Goal: Task Accomplishment & Management: Complete application form

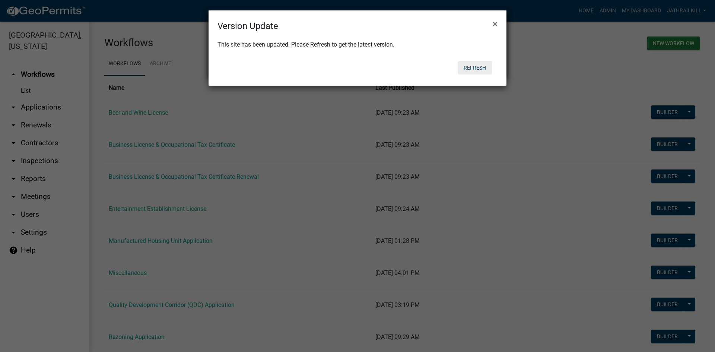
click at [466, 69] on button "Refresh" at bounding box center [475, 67] width 34 height 13
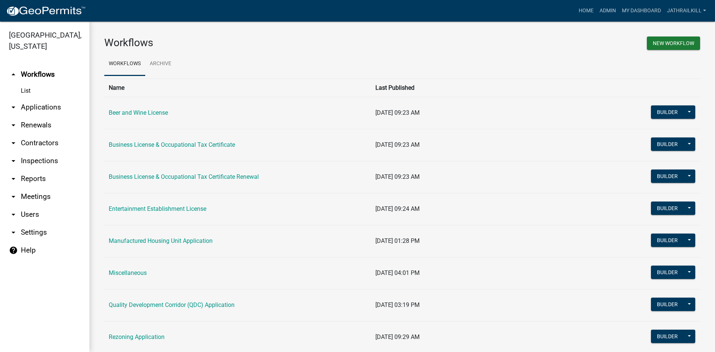
click at [216, 144] on link "Business License & Occupational Tax Certificate" at bounding box center [172, 144] width 126 height 7
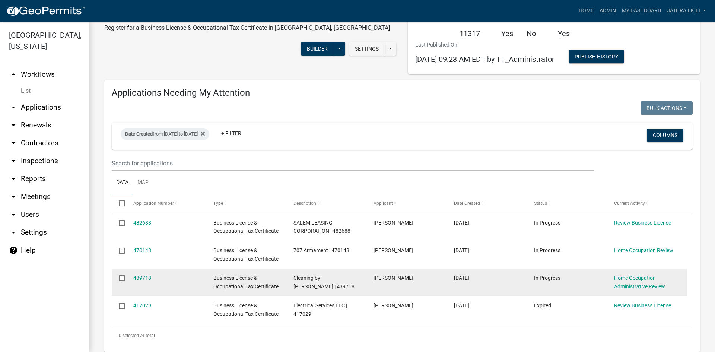
scroll to position [37, 0]
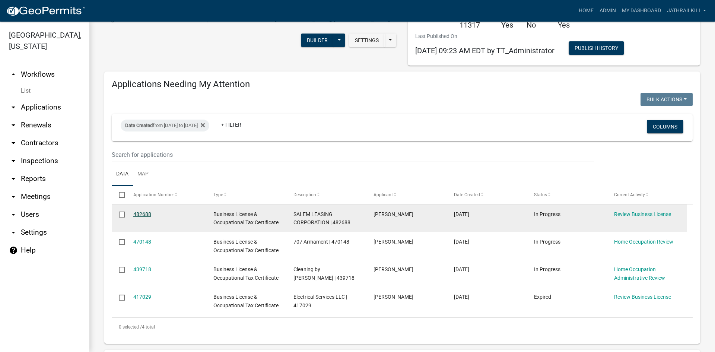
click at [141, 213] on link "482688" at bounding box center [142, 214] width 18 height 6
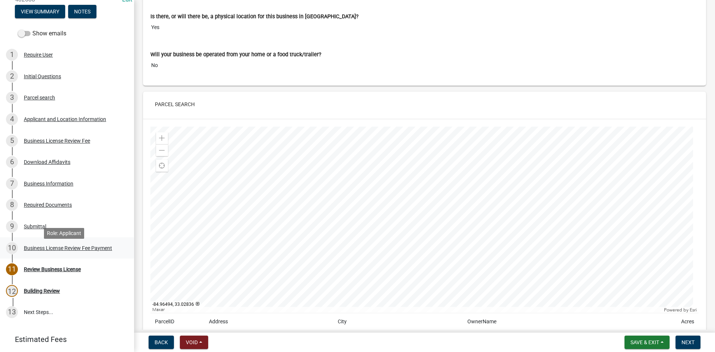
scroll to position [74, 0]
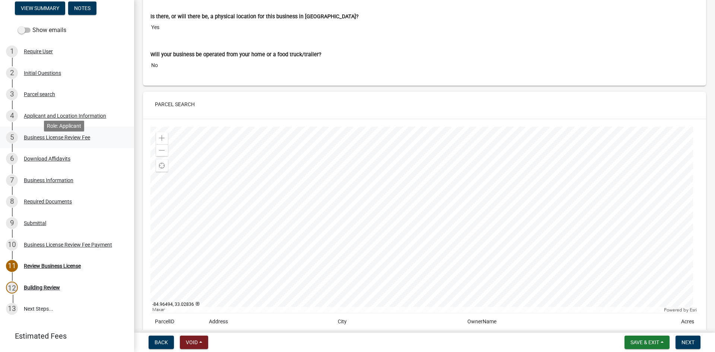
click at [63, 143] on div "5 Business License Review Fee" at bounding box center [64, 137] width 116 height 12
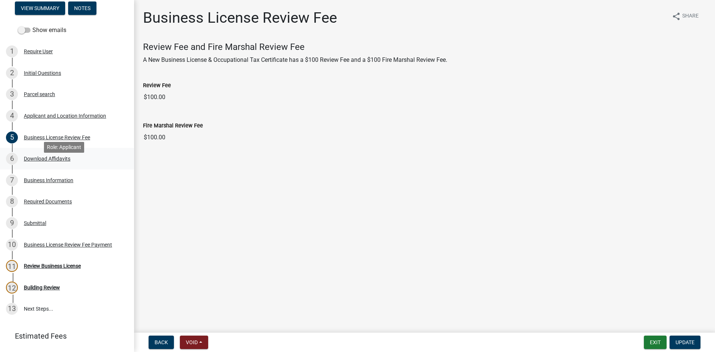
click at [66, 163] on div "6 Download Affidavits" at bounding box center [64, 159] width 116 height 12
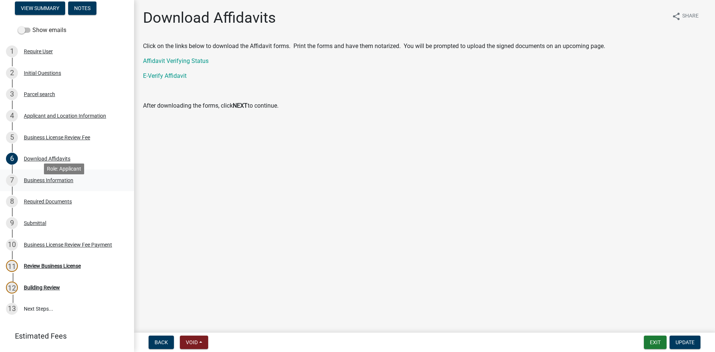
click at [57, 185] on div "7 Business Information" at bounding box center [64, 180] width 116 height 12
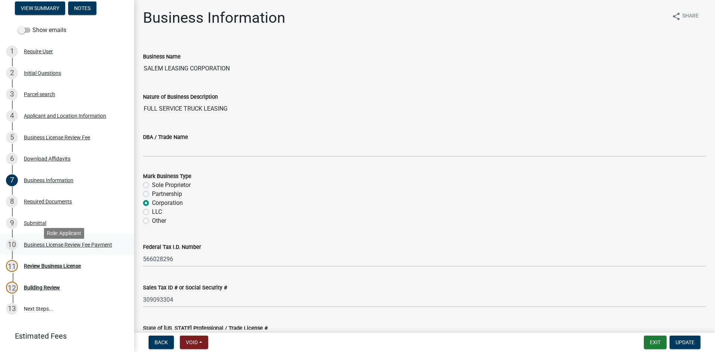
click at [55, 249] on div "10 Business License Review Fee Payment" at bounding box center [64, 245] width 116 height 12
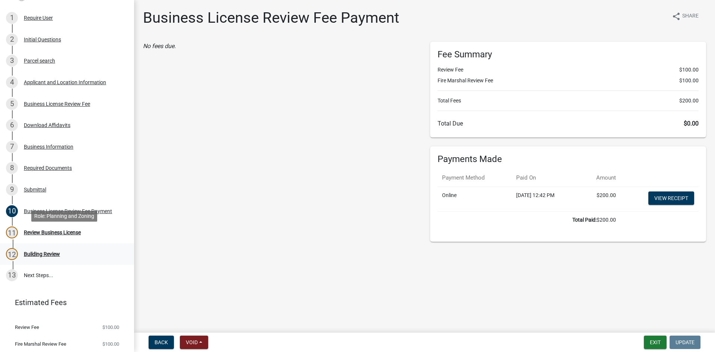
scroll to position [137, 0]
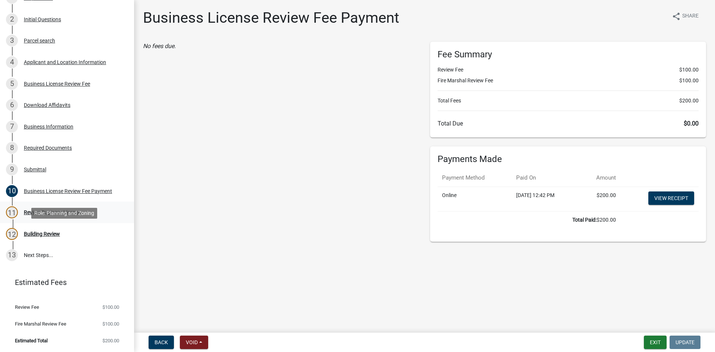
click at [73, 220] on link "11 Review Business License" at bounding box center [67, 212] width 134 height 22
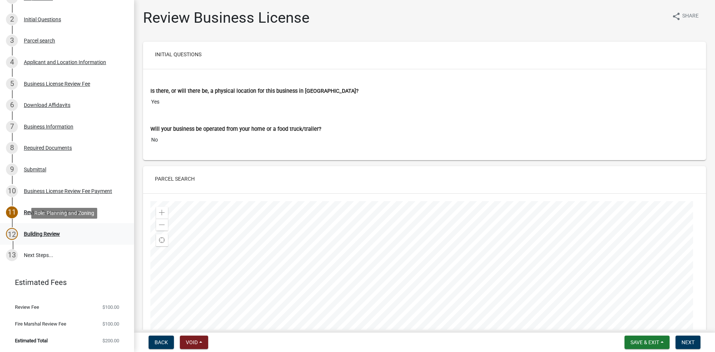
click at [55, 230] on div "12 Building Review" at bounding box center [64, 234] width 116 height 12
click at [54, 230] on div "12 Building Review" at bounding box center [64, 234] width 116 height 12
click at [55, 237] on div "12 Building Review" at bounding box center [64, 234] width 116 height 12
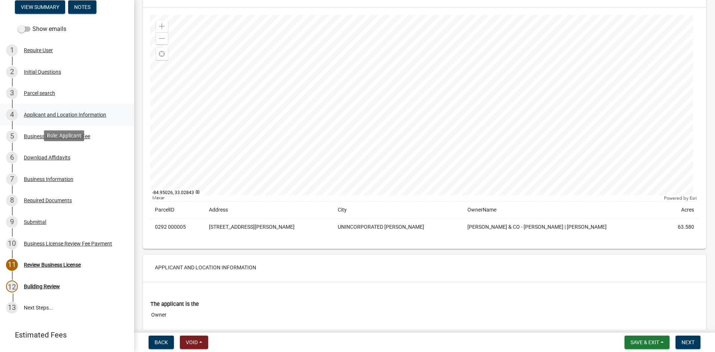
scroll to position [0, 0]
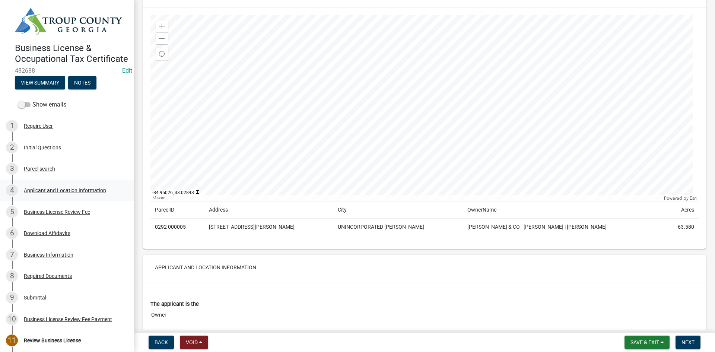
click at [54, 193] on div "Applicant and Location Information" at bounding box center [65, 190] width 82 height 5
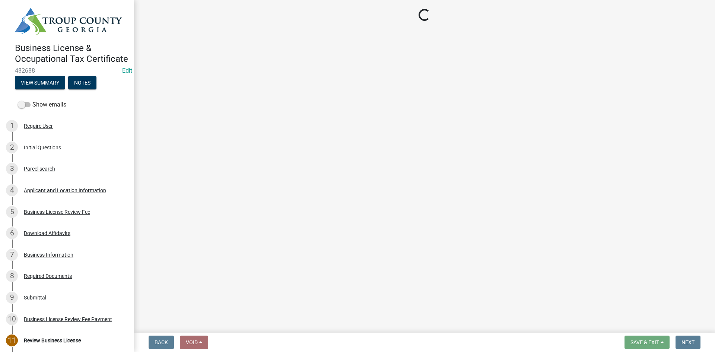
select select "NC"
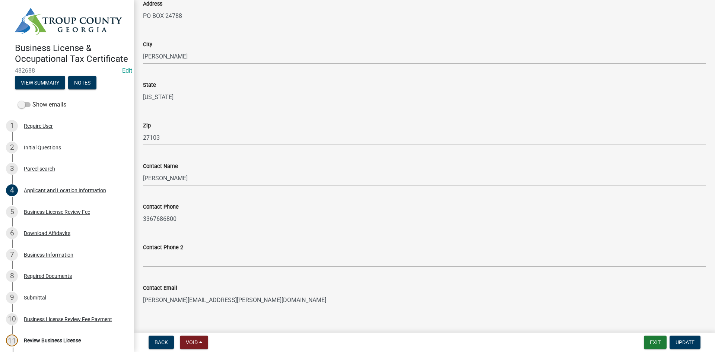
scroll to position [891, 0]
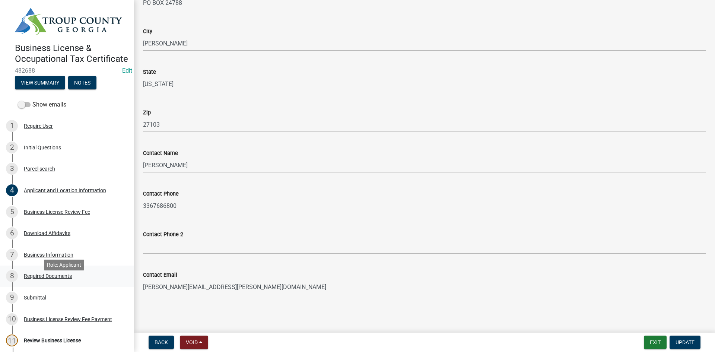
click at [43, 281] on div "8 Required Documents" at bounding box center [64, 276] width 116 height 12
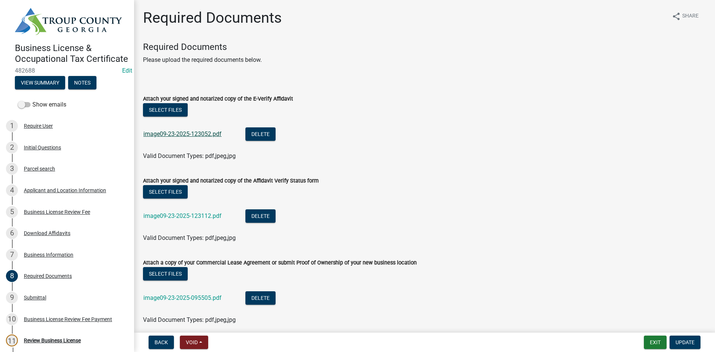
click at [195, 131] on link "image09-23-2025-123052.pdf" at bounding box center [182, 133] width 78 height 7
click at [199, 215] on link "image09-23-2025-123112.pdf" at bounding box center [182, 215] width 78 height 7
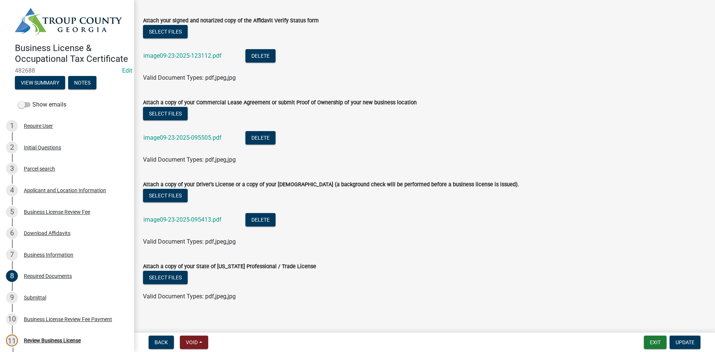
scroll to position [167, 0]
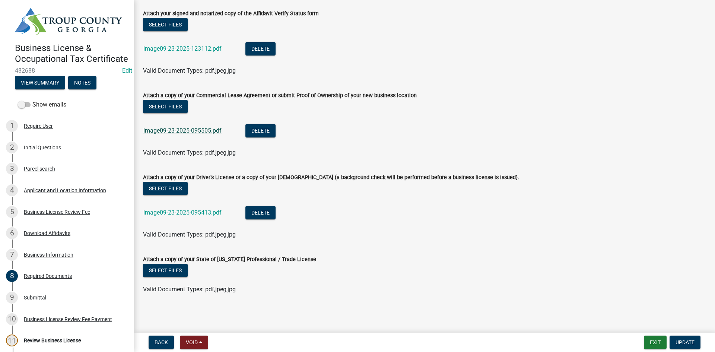
click at [207, 129] on link "image09-23-2025-095505.pdf" at bounding box center [182, 130] width 78 height 7
click at [192, 213] on link "image09-23-2025-095413.pdf" at bounding box center [182, 212] width 78 height 7
drag, startPoint x: 35, startPoint y: 207, endPoint x: 40, endPoint y: 210, distance: 6.2
click at [37, 201] on link "4 Applicant and Location Information" at bounding box center [67, 190] width 134 height 22
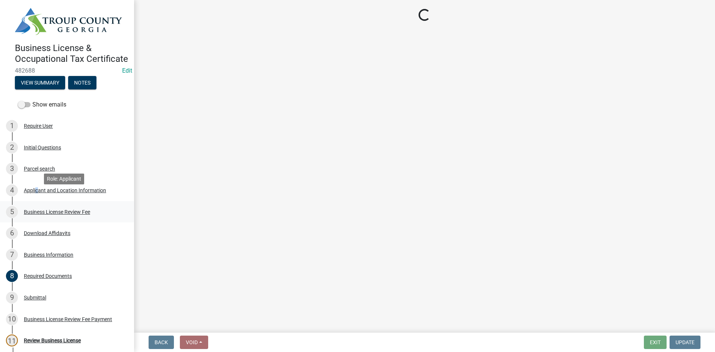
scroll to position [0, 0]
select select "NC"
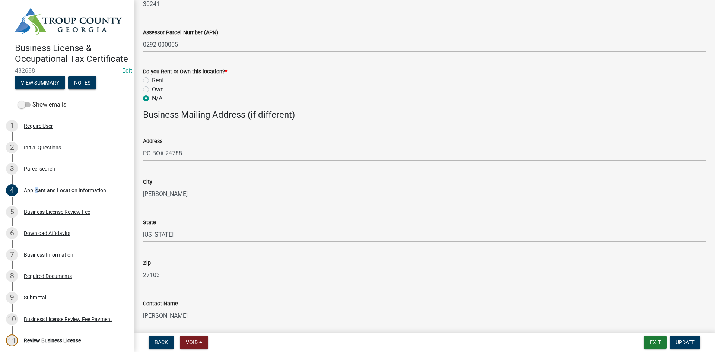
scroll to position [891, 0]
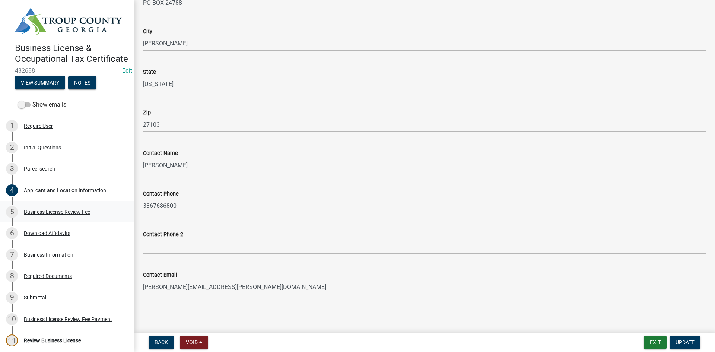
click at [60, 215] on div "5 Business License Review Fee" at bounding box center [64, 212] width 116 height 12
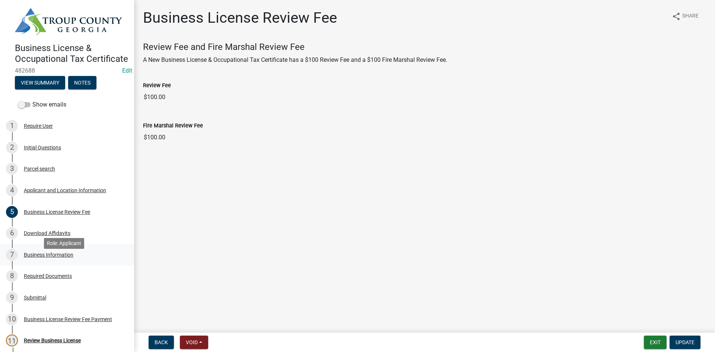
click at [79, 261] on div "7 Business Information" at bounding box center [64, 255] width 116 height 12
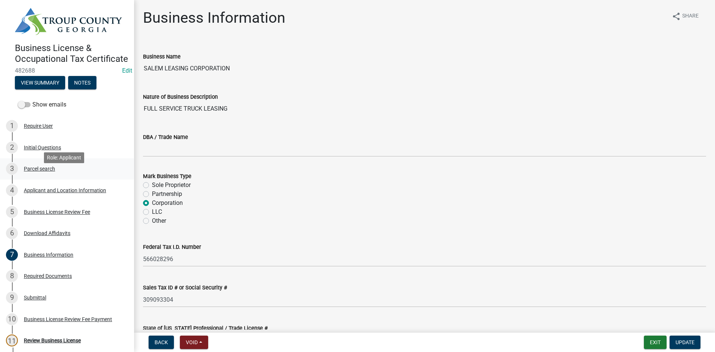
click at [48, 180] on link "3 Parcel search" at bounding box center [67, 169] width 134 height 22
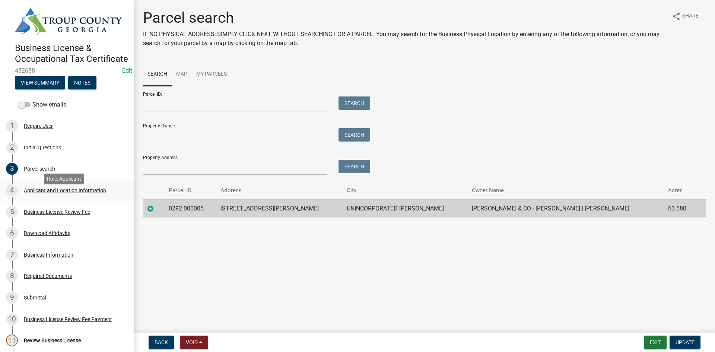
click at [46, 193] on div "Applicant and Location Information" at bounding box center [65, 190] width 82 height 5
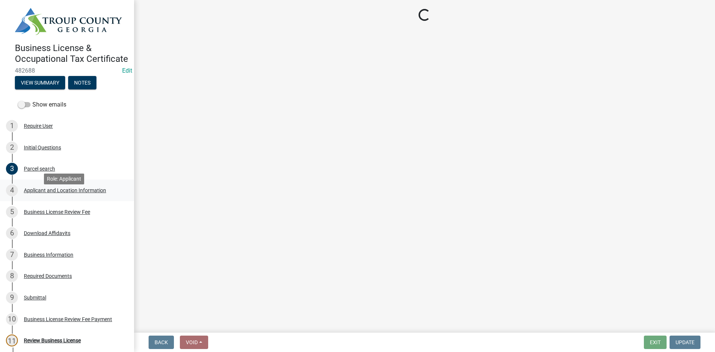
select select "NC"
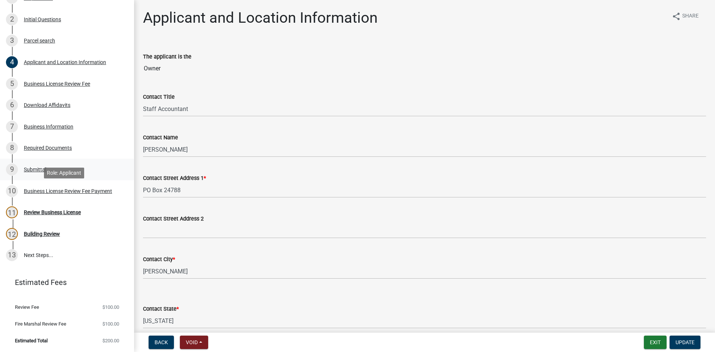
scroll to position [100, 0]
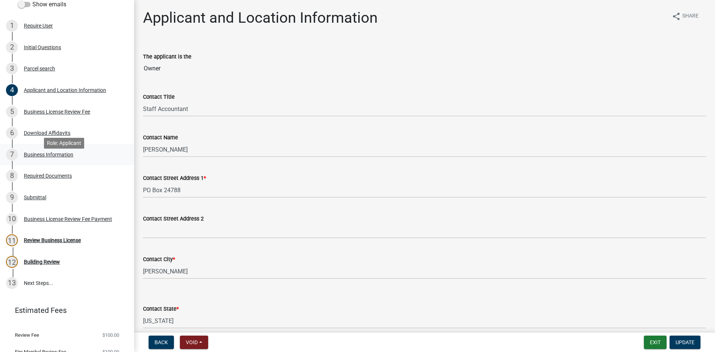
click at [73, 157] on div "Business Information" at bounding box center [49, 154] width 50 height 5
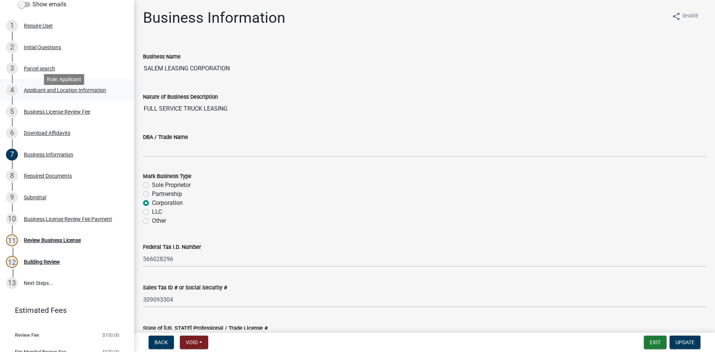
scroll to position [63, 0]
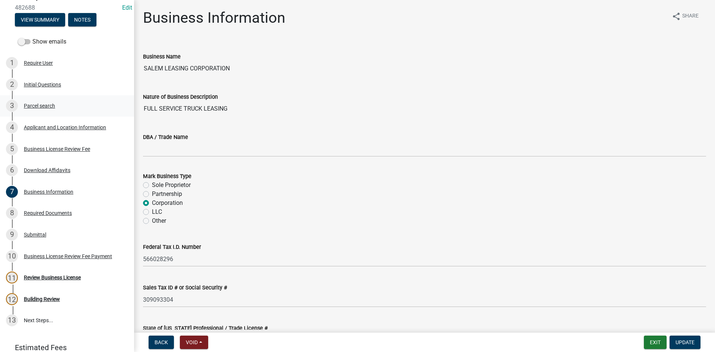
click at [56, 112] on div "3 Parcel search" at bounding box center [64, 106] width 116 height 12
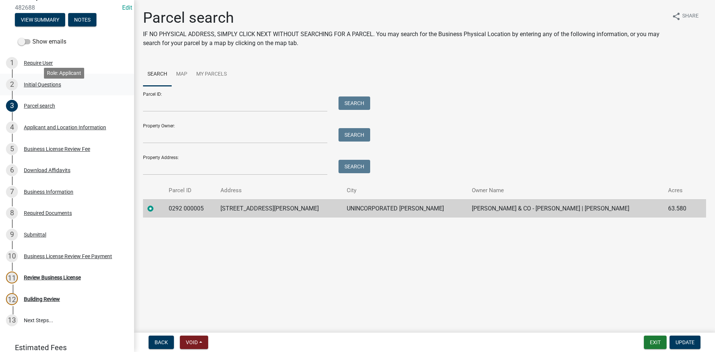
click at [58, 95] on link "2 Initial Questions" at bounding box center [67, 85] width 134 height 22
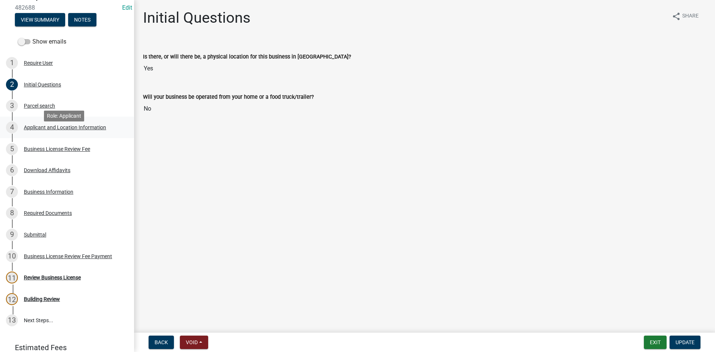
click at [61, 130] on div "Applicant and Location Information" at bounding box center [65, 127] width 82 height 5
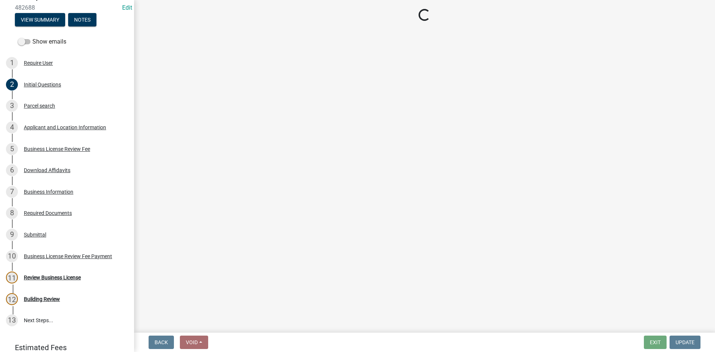
select select "NC"
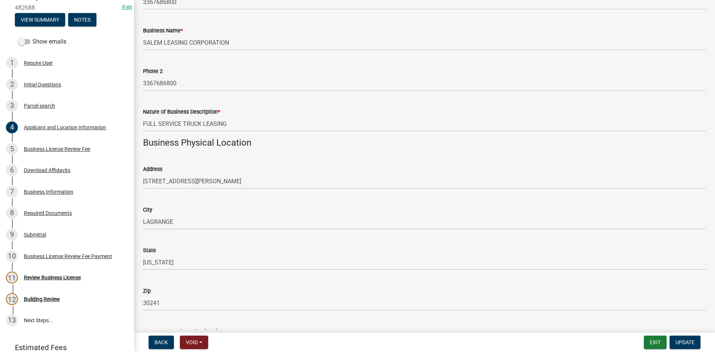
scroll to position [558, 0]
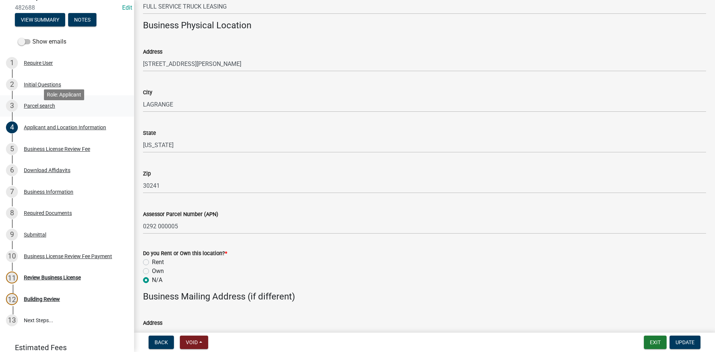
click at [59, 112] on div "3 Parcel search" at bounding box center [64, 106] width 116 height 12
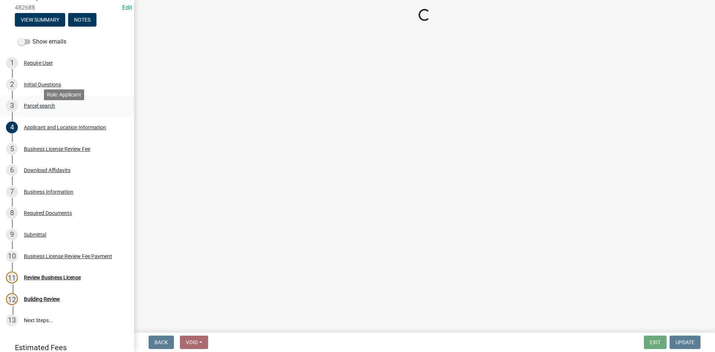
scroll to position [0, 0]
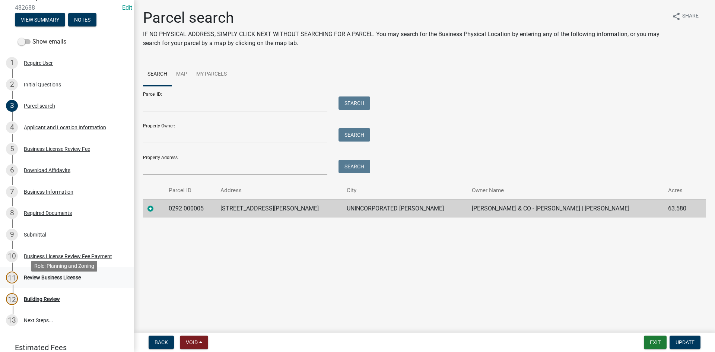
click at [62, 280] on div "Review Business License" at bounding box center [52, 277] width 57 height 5
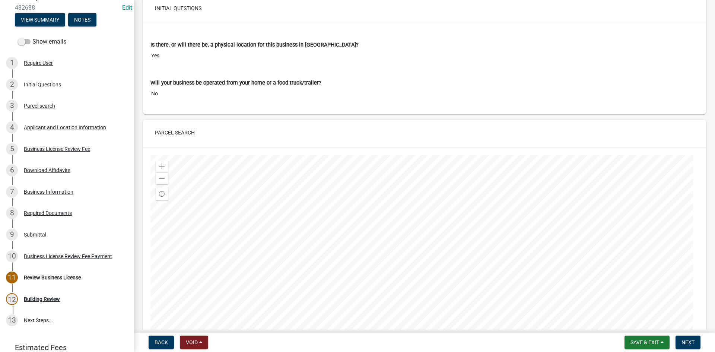
scroll to position [112, 0]
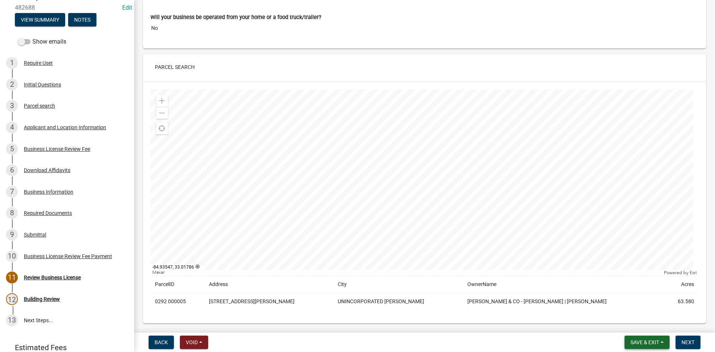
click at [635, 343] on span "Save & Exit" at bounding box center [644, 342] width 29 height 6
click at [633, 330] on button "Save & Exit" at bounding box center [640, 323] width 60 height 18
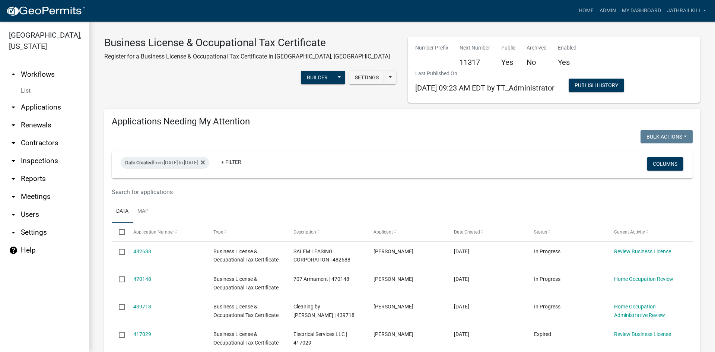
click at [455, 128] on div "Applications Needing My Attention Bulk Actions Void Expire Lock Withdraw Date C…" at bounding box center [402, 245] width 596 height 272
click at [429, 157] on div "Date Created from 03/01/2025 to 09/30/2025 + Filter" at bounding box center [306, 164] width 383 height 19
click at [434, 118] on h4 "Applications Needing My Attention" at bounding box center [402, 121] width 581 height 11
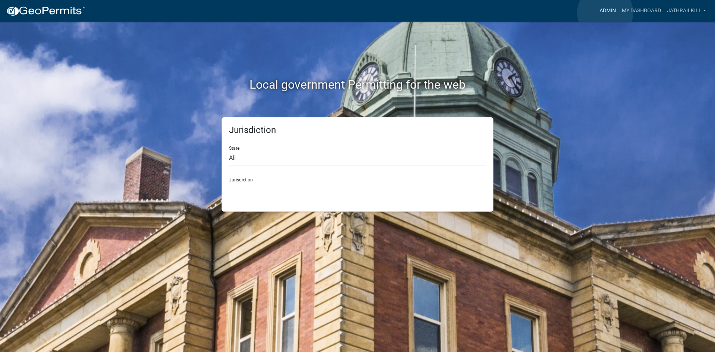
click at [605, 13] on link "Admin" at bounding box center [607, 11] width 22 height 14
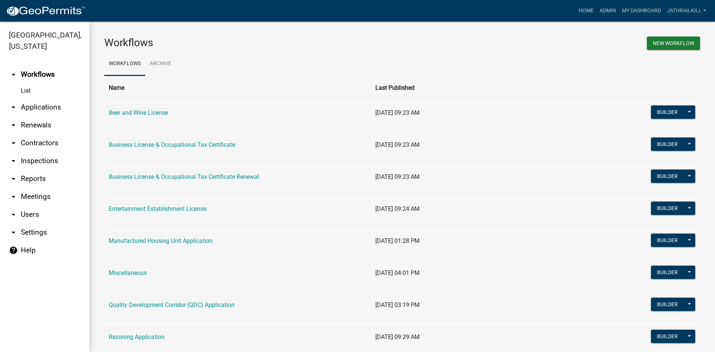
click at [52, 99] on link "arrow_drop_down Applications" at bounding box center [44, 107] width 89 height 18
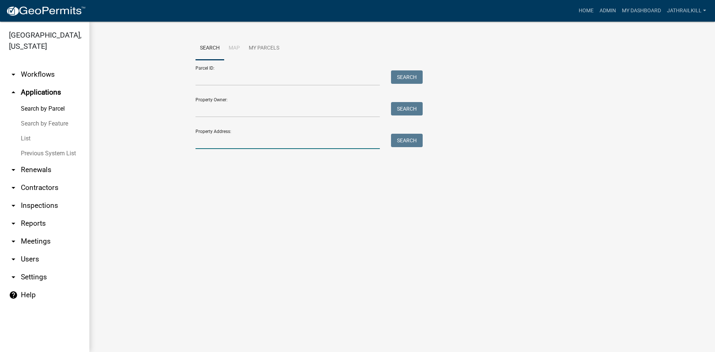
drag, startPoint x: 225, startPoint y: 141, endPoint x: 251, endPoint y: 124, distance: 30.7
click at [226, 141] on input "Property Address:" at bounding box center [287, 141] width 184 height 15
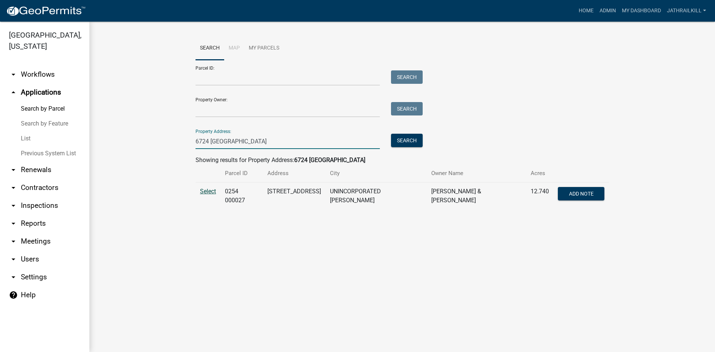
type input "6724 Hogansville"
click at [207, 191] on span "Select" at bounding box center [208, 191] width 16 height 7
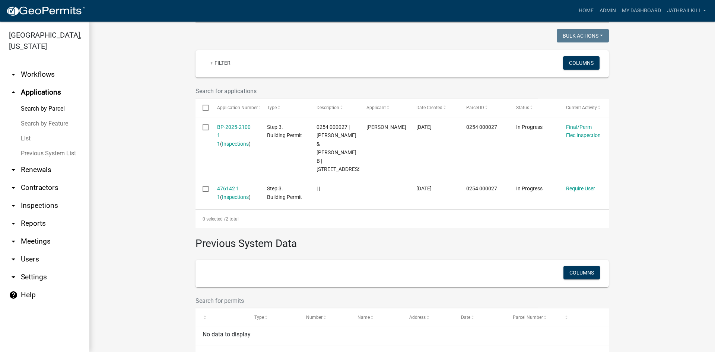
scroll to position [149, 0]
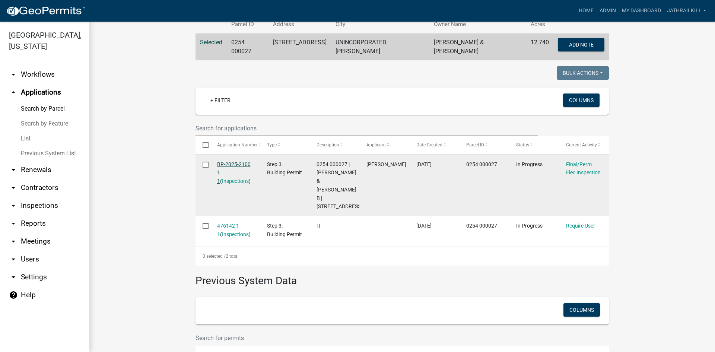
click at [229, 163] on link "BP-2025-2100 1 1" at bounding box center [234, 172] width 34 height 23
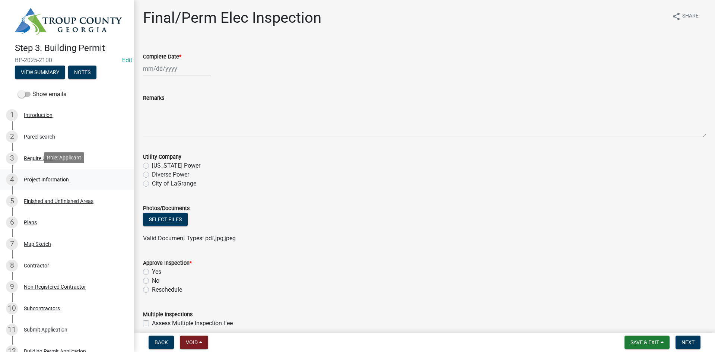
click at [46, 174] on div "4 Project Information" at bounding box center [64, 180] width 116 height 12
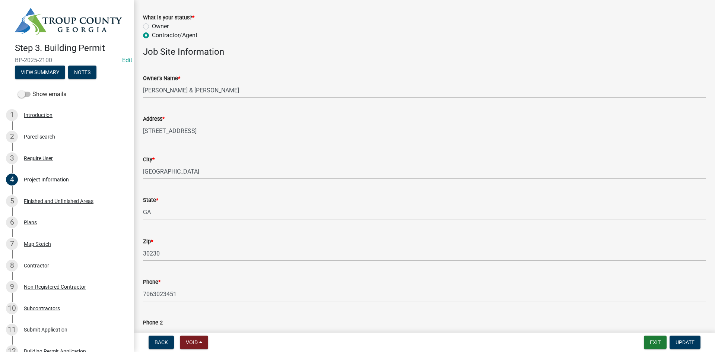
scroll to position [37, 0]
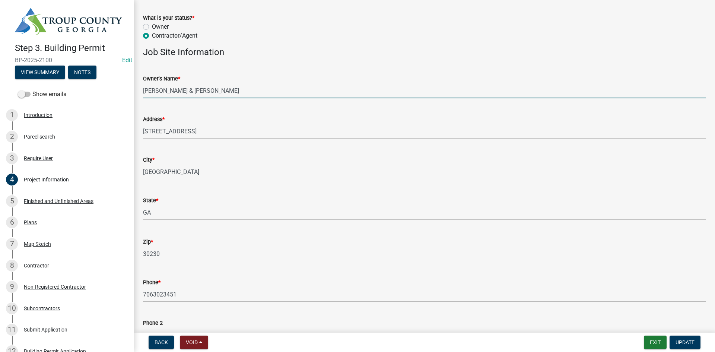
drag, startPoint x: 145, startPoint y: 90, endPoint x: 150, endPoint y: 90, distance: 4.8
click at [149, 90] on input "NEIGHBORS WALTER & JODY B" at bounding box center [424, 90] width 563 height 15
drag, startPoint x: 175, startPoint y: 91, endPoint x: 199, endPoint y: 93, distance: 24.3
click at [199, 93] on input "NEIGHBORS WALTER & JODY B" at bounding box center [424, 90] width 563 height 15
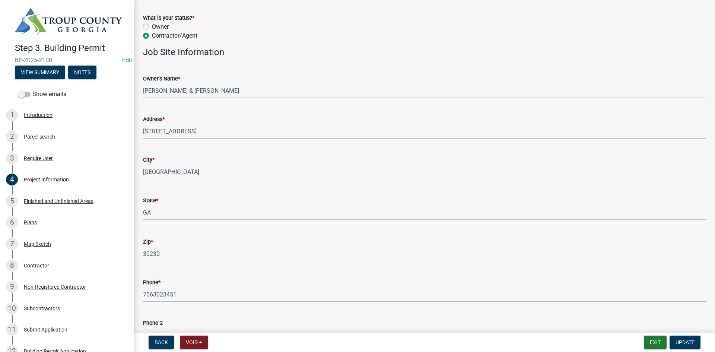
drag, startPoint x: 144, startPoint y: 90, endPoint x: 152, endPoint y: 93, distance: 8.4
click at [157, 95] on div "Owner's Name * NEIGHBORS WALTER & JODY B" at bounding box center [424, 81] width 574 height 35
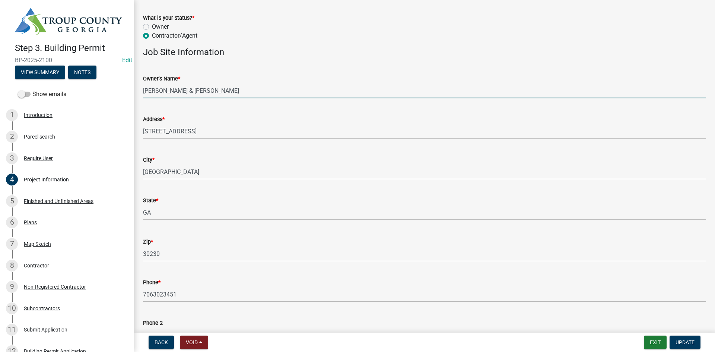
drag, startPoint x: 143, startPoint y: 90, endPoint x: 175, endPoint y: 96, distance: 31.8
click at [175, 96] on input "NEIGHBORS WALTER & JODY B" at bounding box center [424, 90] width 563 height 15
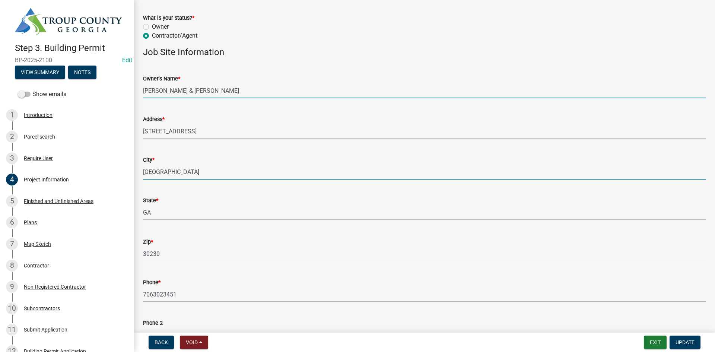
click at [210, 175] on input "Hogansville" at bounding box center [424, 171] width 563 height 15
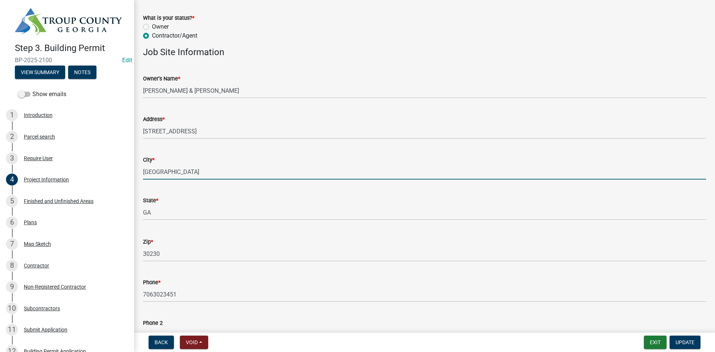
drag, startPoint x: 210, startPoint y: 175, endPoint x: 211, endPoint y: 172, distance: 3.8
click at [210, 174] on input "Hogansville" at bounding box center [424, 171] width 563 height 15
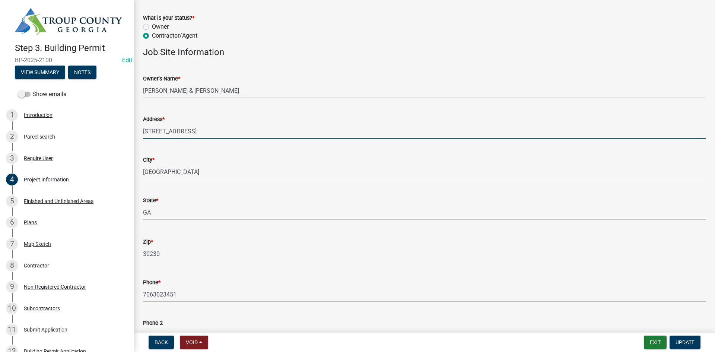
drag, startPoint x: 214, startPoint y: 131, endPoint x: 139, endPoint y: 154, distance: 79.0
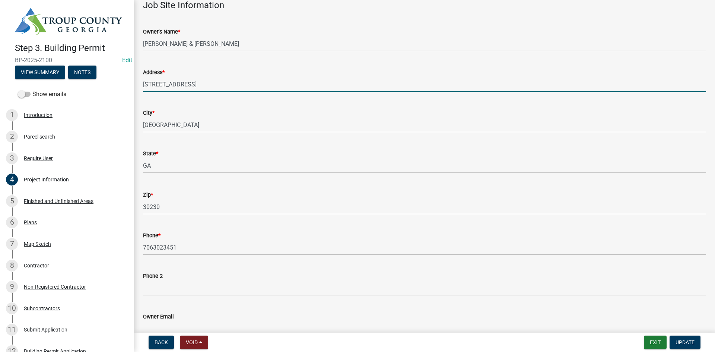
scroll to position [149, 0]
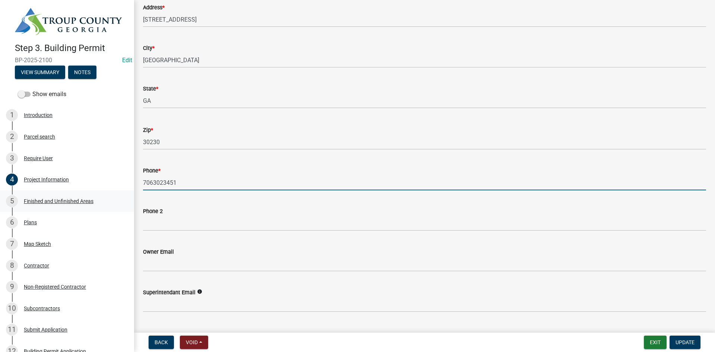
drag, startPoint x: 181, startPoint y: 186, endPoint x: 120, endPoint y: 195, distance: 62.1
click at [119, 194] on div "Step 3. Building Permit BP-2025-2100 Edit View Summary Notes Show emails 1 Intr…" at bounding box center [357, 176] width 715 height 352
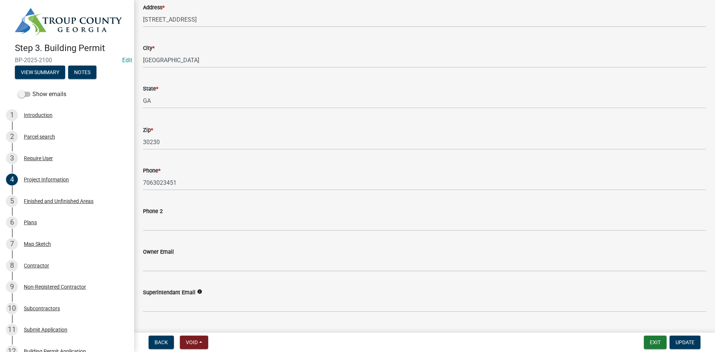
drag, startPoint x: 51, startPoint y: 57, endPoint x: 7, endPoint y: 57, distance: 44.3
click at [7, 57] on div "Step 3. Building Permit BP-2025-2100 Edit View Summary Notes" at bounding box center [67, 59] width 122 height 44
copy span "BP-2025-2100"
click at [651, 340] on button "Exit" at bounding box center [655, 341] width 23 height 13
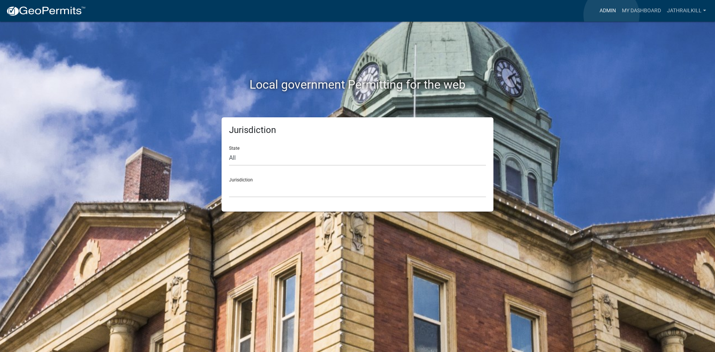
click at [611, 15] on link "Admin" at bounding box center [607, 11] width 22 height 14
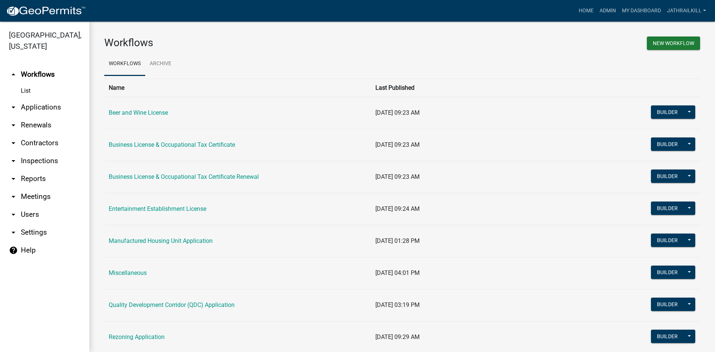
click at [60, 98] on link "arrow_drop_down Applications" at bounding box center [44, 107] width 89 height 18
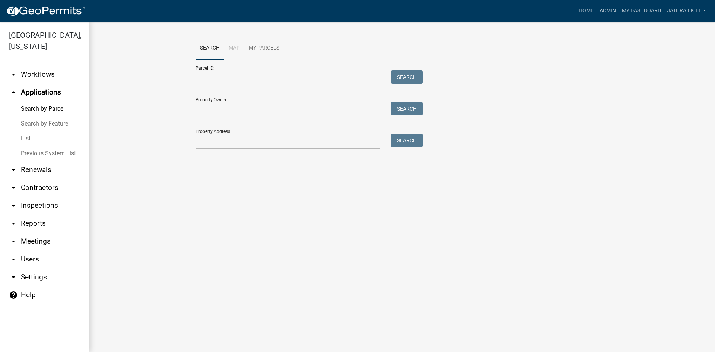
click at [0, 83] on link "arrow_drop_up Applications" at bounding box center [44, 92] width 89 height 18
click at [226, 146] on div "Search Map My Parcels Parcel ID: Search Property Owner: Search Property Address…" at bounding box center [402, 95] width 424 height 119
click at [227, 144] on input "Property Address:" at bounding box center [287, 141] width 184 height 15
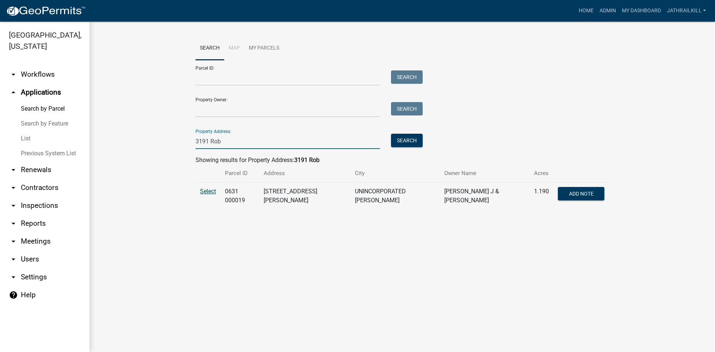
type input "3191 Rob"
click at [212, 191] on span "Select" at bounding box center [208, 191] width 16 height 7
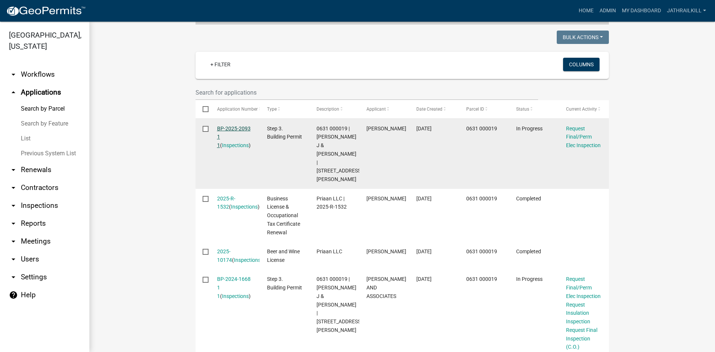
scroll to position [186, 0]
click at [232, 124] on link "BP-2025-2093 1 1" at bounding box center [234, 135] width 34 height 23
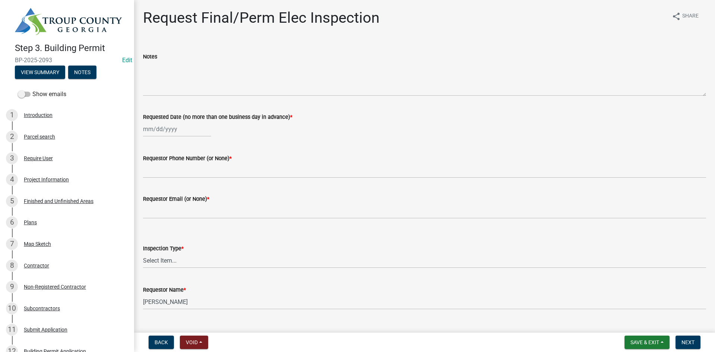
click at [181, 131] on div at bounding box center [177, 128] width 68 height 15
select select "9"
select select "2025"
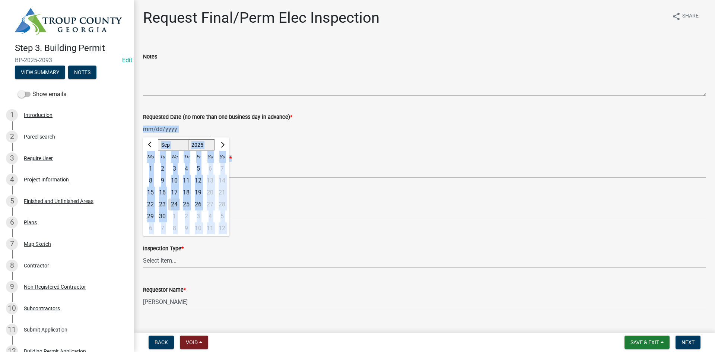
drag, startPoint x: 324, startPoint y: 144, endPoint x: 321, endPoint y: 148, distance: 4.7
click at [324, 143] on wm-data-entity-input-list "Notes Requested Date (no more than one business day in advance) * Jan Feb Mar A…" at bounding box center [424, 179] width 563 height 274
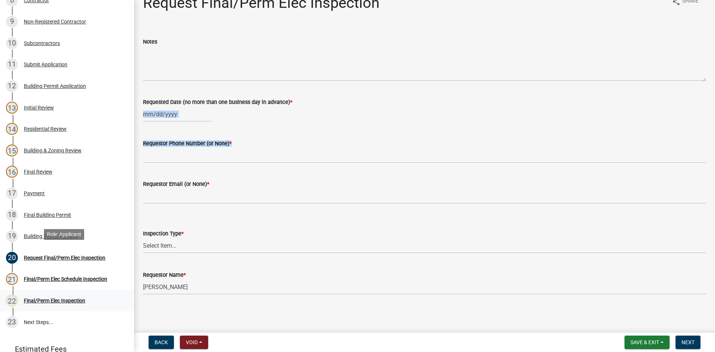
scroll to position [314, 0]
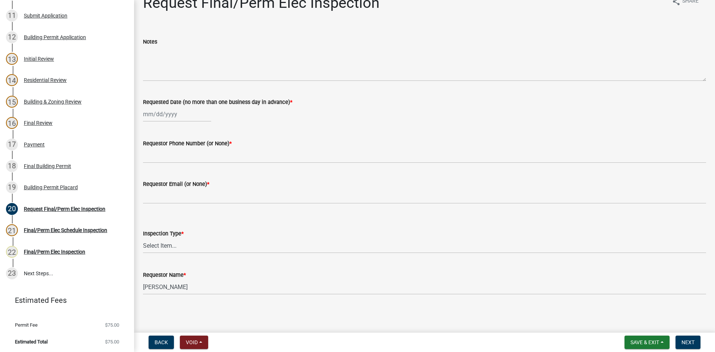
click at [312, 125] on wm-data-entity-input "Requested Date (no more than one business day in advance) *" at bounding box center [424, 107] width 563 height 41
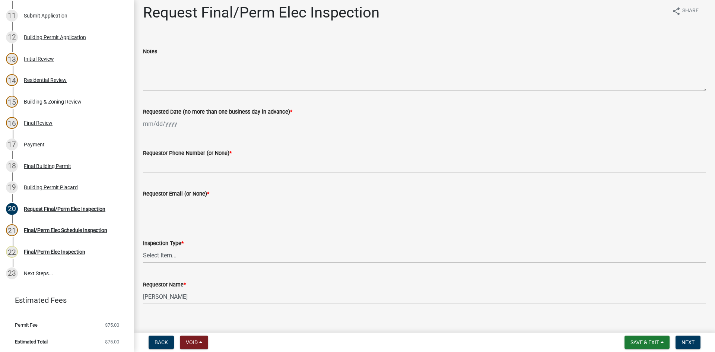
scroll to position [0, 0]
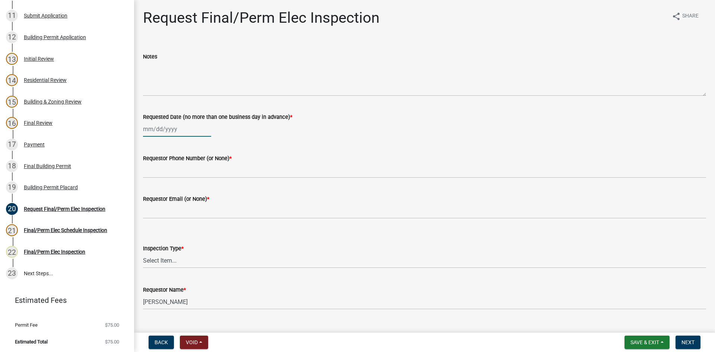
click at [155, 133] on div at bounding box center [177, 128] width 68 height 15
select select "9"
select select "2025"
click at [176, 203] on div "24" at bounding box center [174, 204] width 12 height 12
type input "09/24/2025"
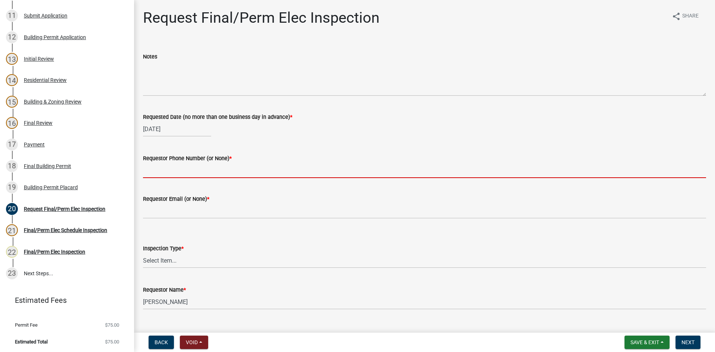
click at [184, 175] on input "Requestor Phone Number (or None) *" at bounding box center [424, 170] width 563 height 15
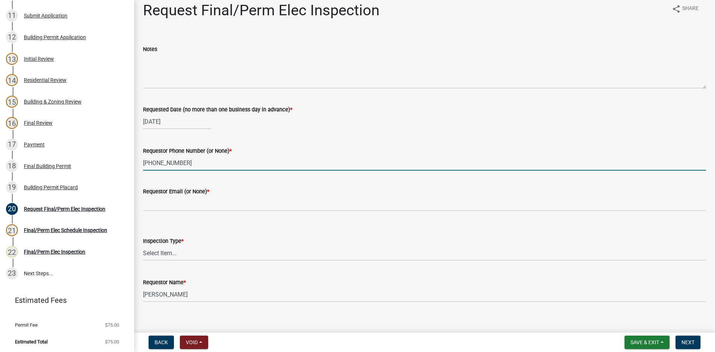
scroll to position [15, 0]
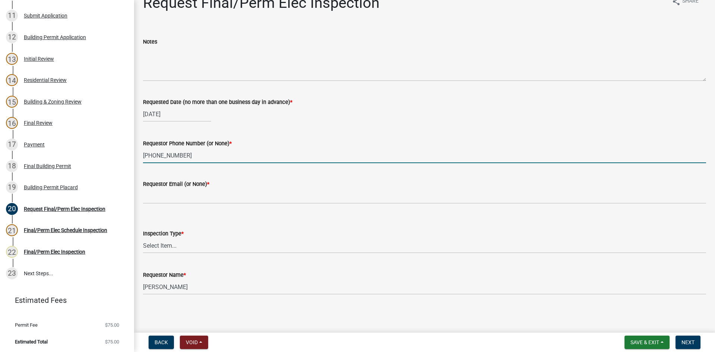
type input "770-596-1270"
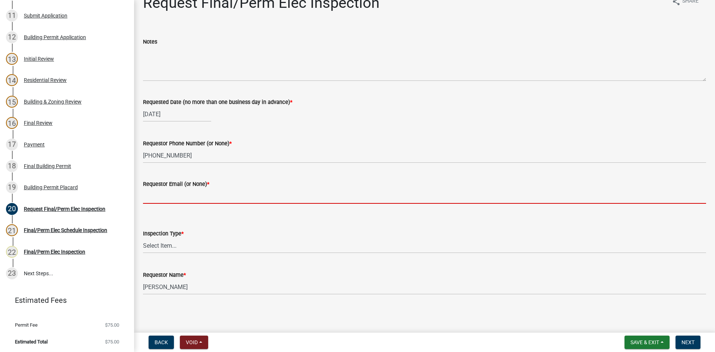
click at [217, 200] on input "Requestor Email (or None) *" at bounding box center [424, 195] width 563 height 15
type input "None"
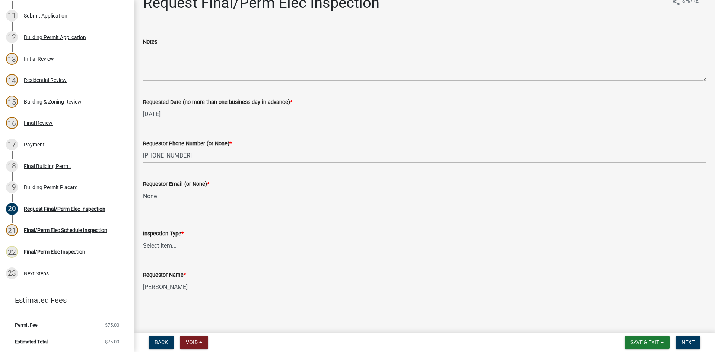
click at [205, 240] on select "Select Item... Final/Permanent Electrical" at bounding box center [424, 245] width 563 height 15
click at [143, 238] on select "Select Item... Final/Permanent Electrical" at bounding box center [424, 245] width 563 height 15
select select "15602396-5ec3-4d50-b7ba-128f4fe7a0c1"
click at [685, 342] on span "Next" at bounding box center [687, 342] width 13 height 6
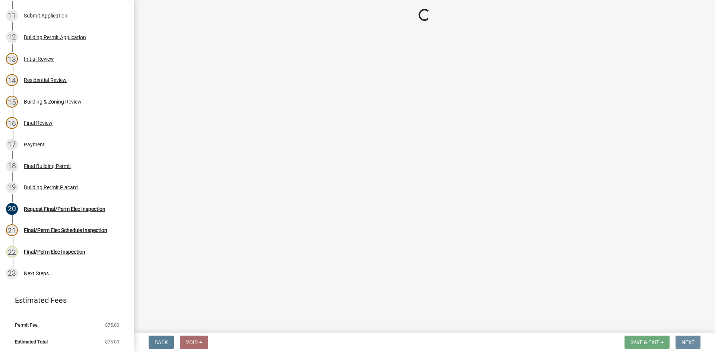
scroll to position [0, 0]
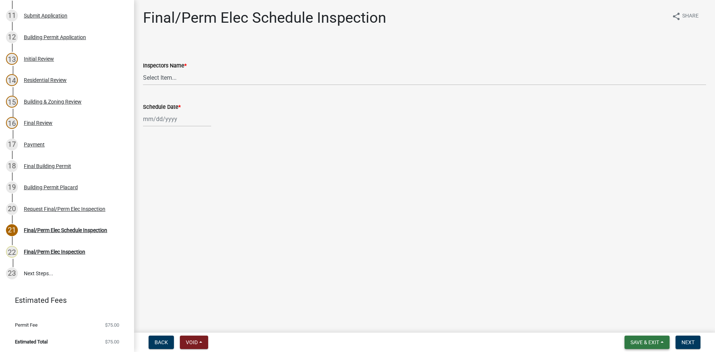
click at [644, 343] on span "Save & Exit" at bounding box center [644, 342] width 29 height 6
drag, startPoint x: 642, startPoint y: 327, endPoint x: 461, endPoint y: 157, distance: 248.9
click at [642, 327] on button "Save & Exit" at bounding box center [640, 323] width 60 height 18
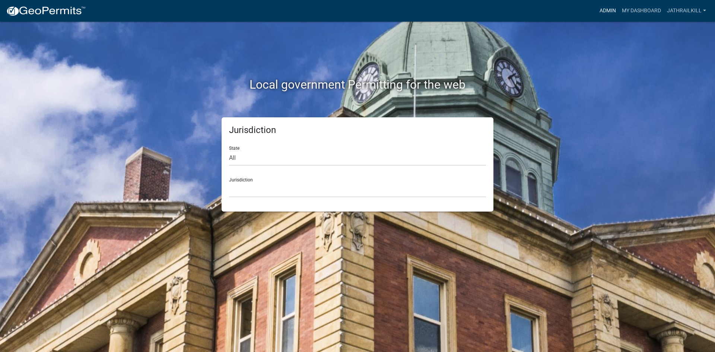
click at [613, 10] on link "Admin" at bounding box center [607, 11] width 22 height 14
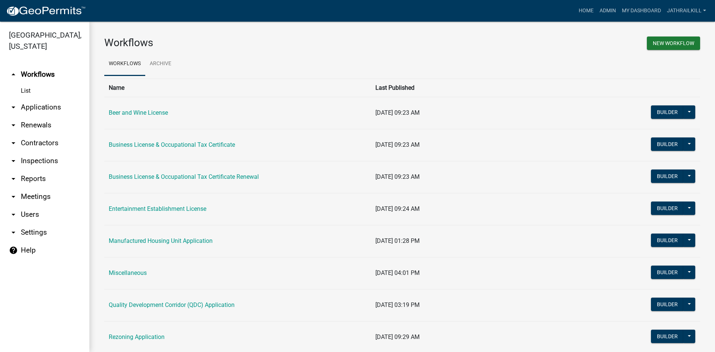
click at [17, 103] on icon "arrow_drop_down" at bounding box center [13, 107] width 9 height 9
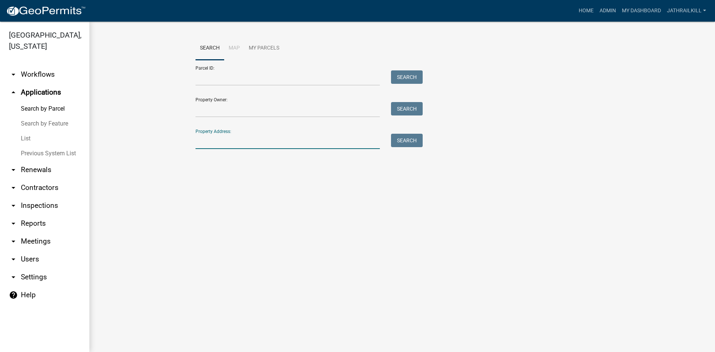
click at [228, 143] on input "Property Address:" at bounding box center [287, 141] width 184 height 15
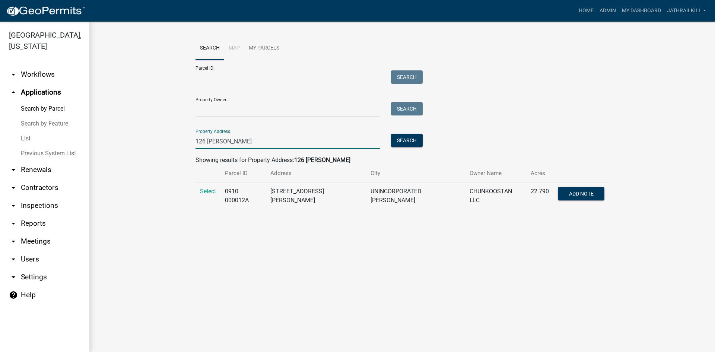
type input "126 [PERSON_NAME]"
drag, startPoint x: 215, startPoint y: 195, endPoint x: 209, endPoint y: 190, distance: 7.6
click at [214, 194] on td "Select" at bounding box center [207, 195] width 25 height 27
click at [209, 190] on span "Select" at bounding box center [208, 191] width 16 height 7
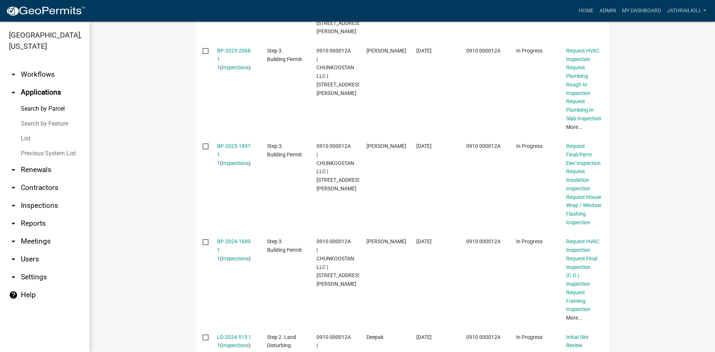
scroll to position [287, 0]
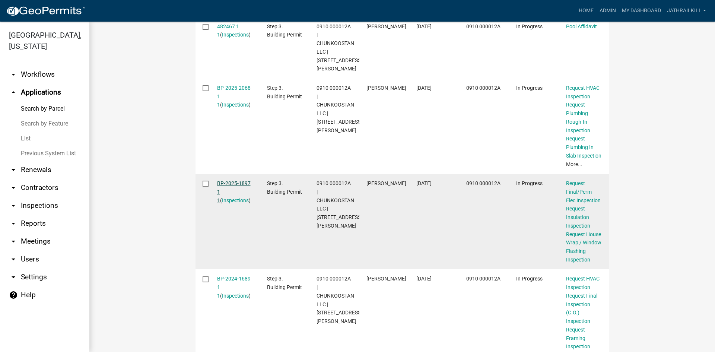
drag, startPoint x: 236, startPoint y: 177, endPoint x: 230, endPoint y: 182, distance: 7.4
click at [243, 180] on link "BP-2025-1897 1 1" at bounding box center [234, 191] width 34 height 23
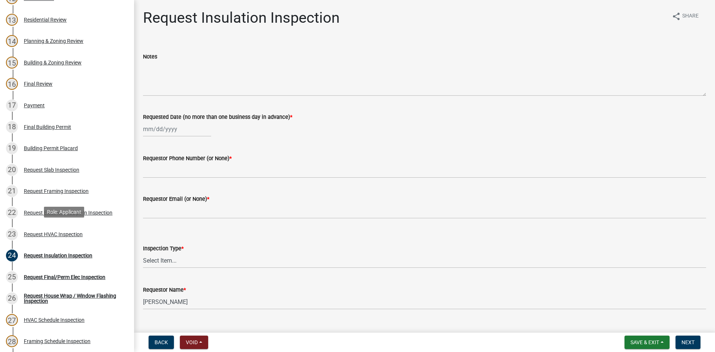
scroll to position [484, 0]
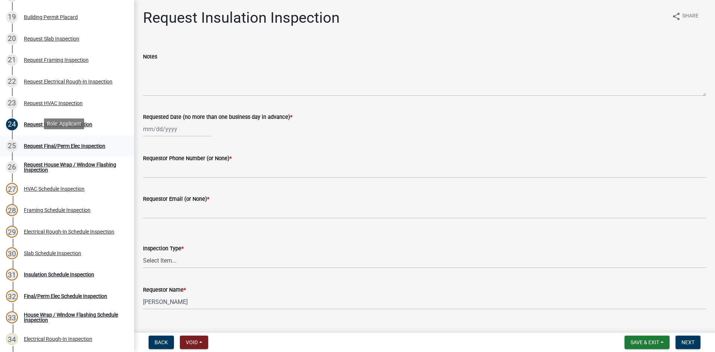
click at [79, 152] on link "25 Request Final/Perm Elec Inspection" at bounding box center [67, 146] width 134 height 22
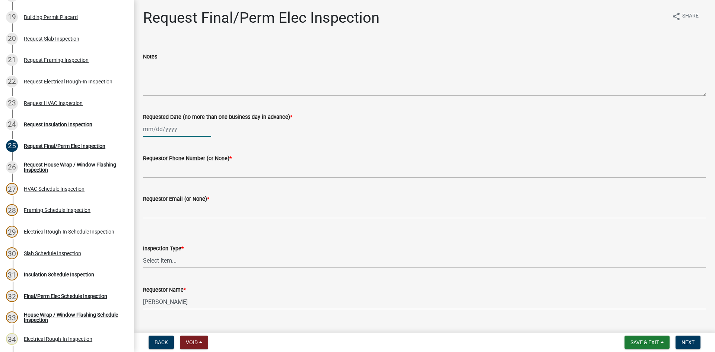
click at [172, 129] on div at bounding box center [177, 128] width 68 height 15
select select "9"
select select "2025"
click at [174, 206] on div "24" at bounding box center [174, 204] width 12 height 12
type input "09/24/2025"
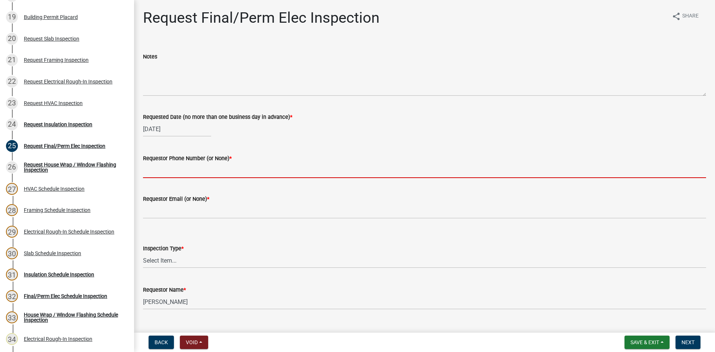
click at [190, 169] on input "Requestor Phone Number (or None) *" at bounding box center [424, 170] width 563 height 15
type input "8"
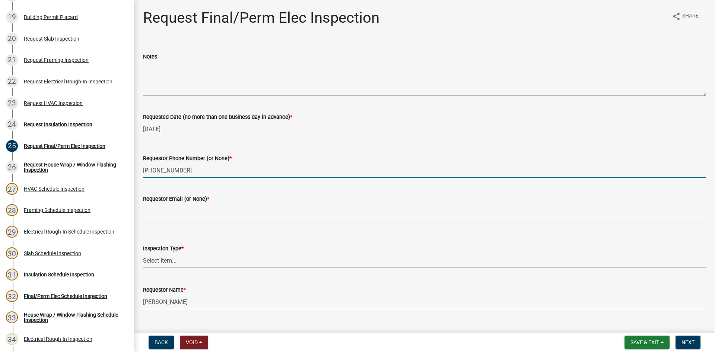
type input "706-523-1032"
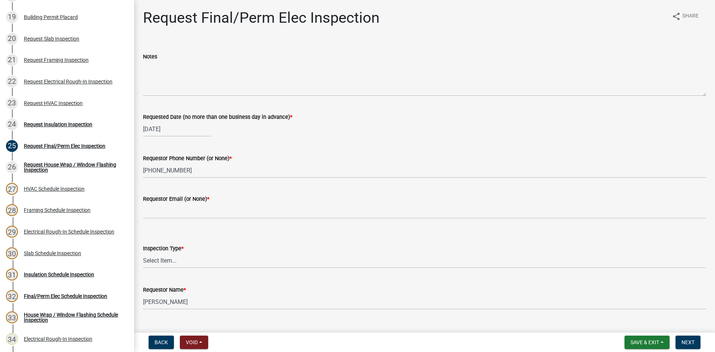
drag, startPoint x: 201, startPoint y: 219, endPoint x: 206, endPoint y: 213, distance: 8.5
click at [202, 217] on wm-data-entity-input "Requestor Email (or None) *" at bounding box center [424, 204] width 563 height 41
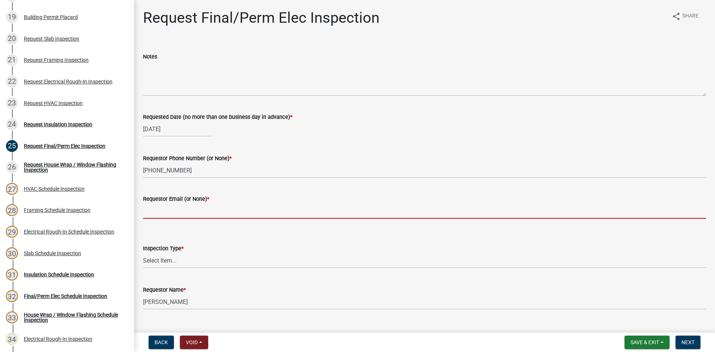
click at [206, 213] on input "Requestor Email (or None) *" at bounding box center [424, 210] width 563 height 15
type input "None"
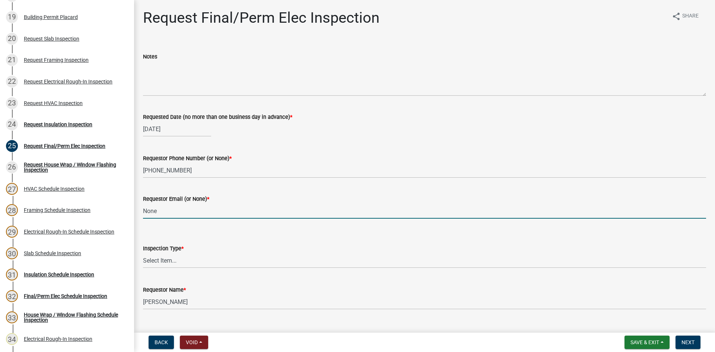
click at [202, 252] on div "Inspection Type *" at bounding box center [424, 248] width 563 height 9
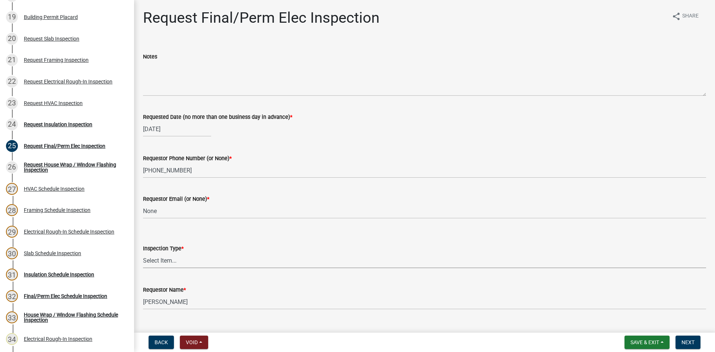
drag, startPoint x: 198, startPoint y: 257, endPoint x: 196, endPoint y: 267, distance: 9.6
click at [199, 259] on select "Select Item... Final/Permanent Electrical" at bounding box center [424, 260] width 563 height 15
click at [143, 253] on select "Select Item... Final/Permanent Electrical" at bounding box center [424, 260] width 563 height 15
select select "15602396-5ec3-4d50-b7ba-128f4fe7a0c1"
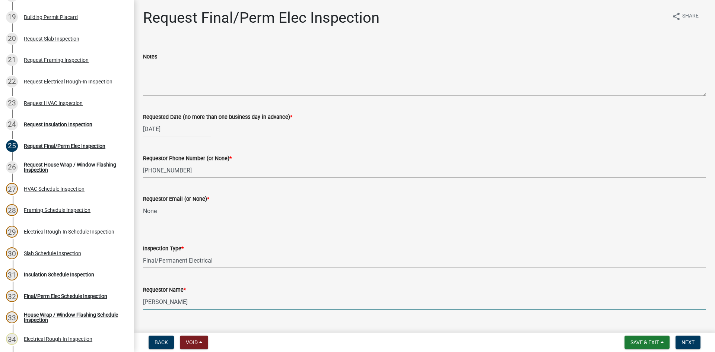
click at [210, 306] on input "[PERSON_NAME]" at bounding box center [424, 301] width 563 height 15
click at [210, 305] on input "[PERSON_NAME]" at bounding box center [424, 301] width 563 height 15
click at [210, 305] on input "Charles Knight" at bounding box center [424, 301] width 563 height 15
type input "Matthew Mormon"
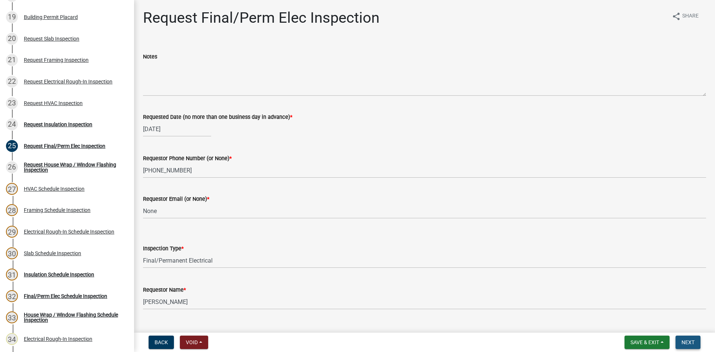
click at [694, 340] on button "Next" at bounding box center [687, 341] width 25 height 13
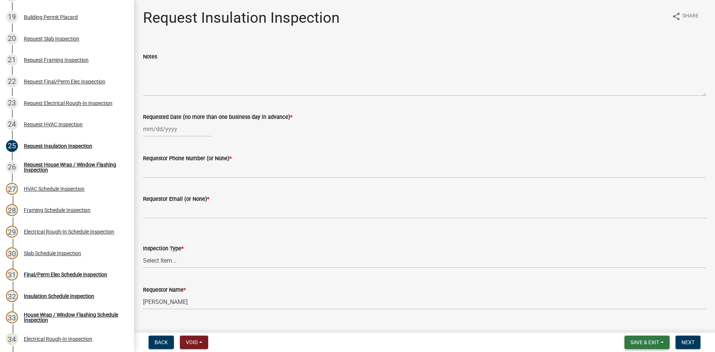
drag, startPoint x: 664, startPoint y: 338, endPoint x: 656, endPoint y: 337, distance: 7.9
click at [660, 337] on button "Save & Exit" at bounding box center [646, 341] width 45 height 13
click at [652, 322] on button "Save & Exit" at bounding box center [640, 323] width 60 height 18
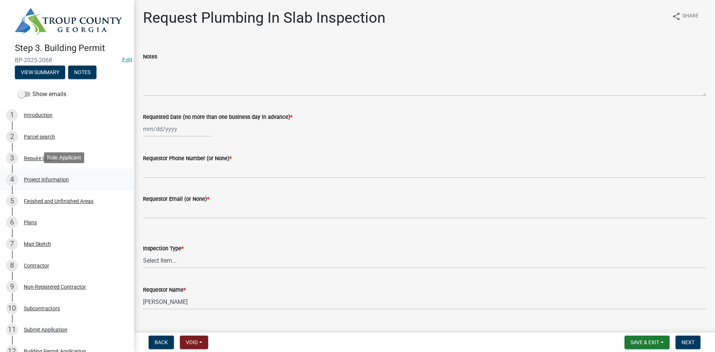
click at [70, 179] on div "4 Project Information" at bounding box center [64, 180] width 116 height 12
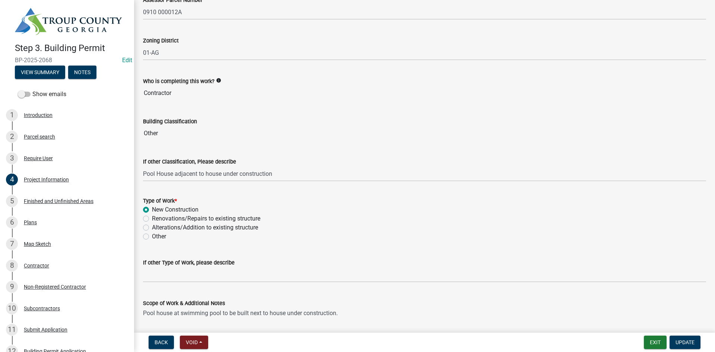
scroll to position [571, 0]
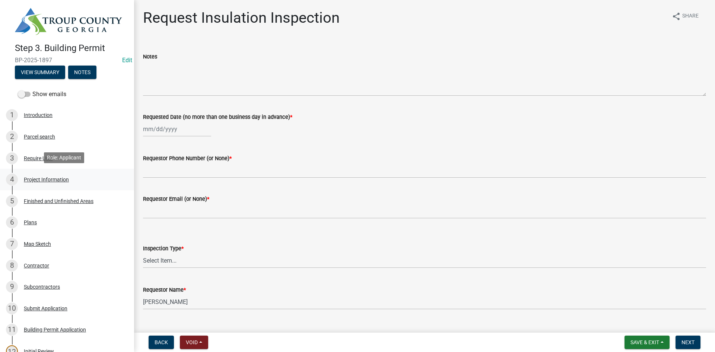
click at [68, 174] on div "4 Project Information" at bounding box center [64, 180] width 116 height 12
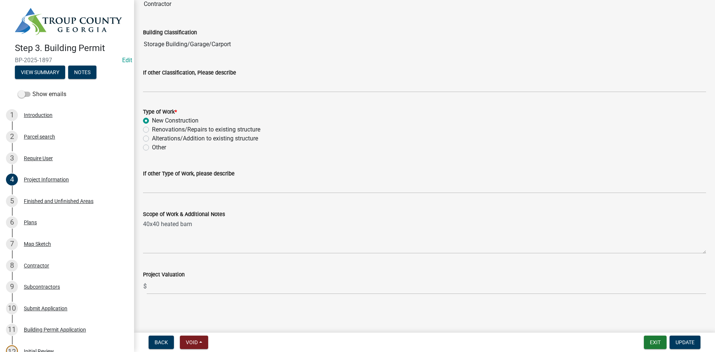
scroll to position [571, 0]
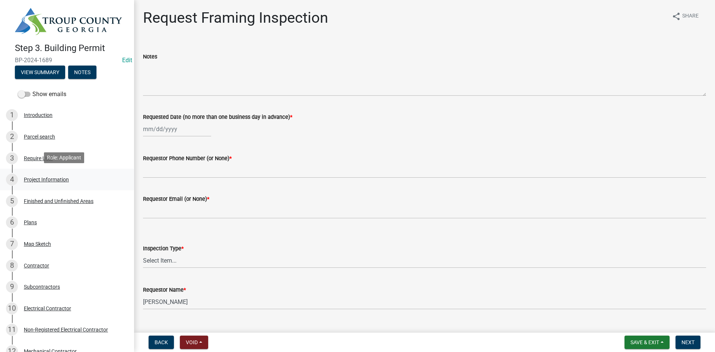
click at [61, 174] on div "4 Project Information" at bounding box center [64, 180] width 116 height 12
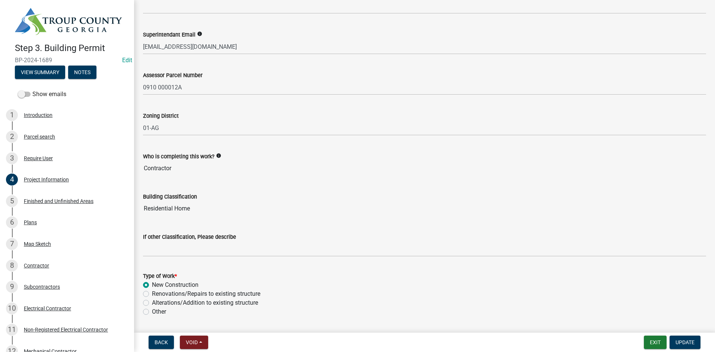
scroll to position [571, 0]
